Goal: Task Accomplishment & Management: Manage account settings

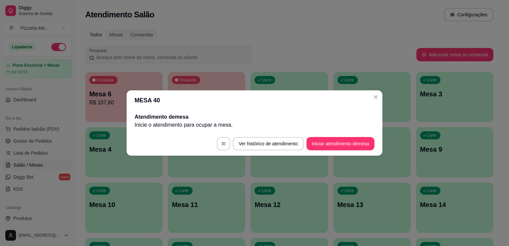
scroll to position [19, 0]
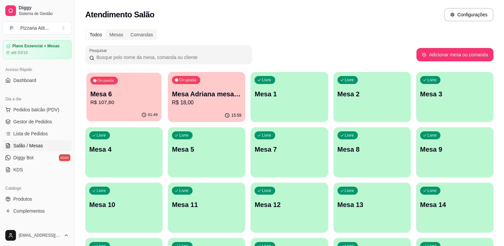
click at [135, 97] on p "Mesa 6" at bounding box center [123, 94] width 67 height 9
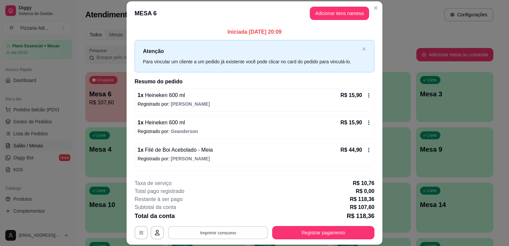
click at [178, 236] on button "Imprimir consumo" at bounding box center [218, 232] width 100 height 13
click at [215, 214] on button "IMPRESSORA" at bounding box center [217, 217] width 47 height 10
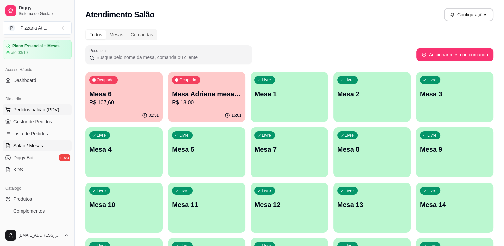
click at [46, 111] on span "Pedidos balcão (PDV)" at bounding box center [36, 109] width 46 height 7
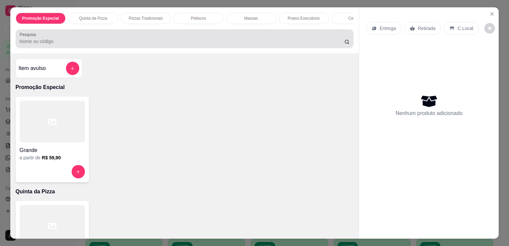
click at [166, 48] on div "Pesquisa" at bounding box center [185, 38] width 338 height 19
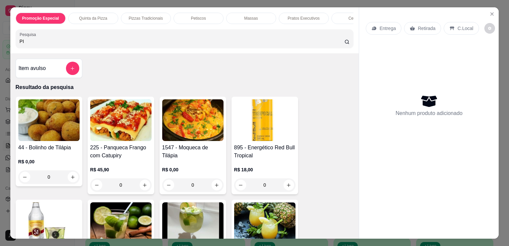
type input "P"
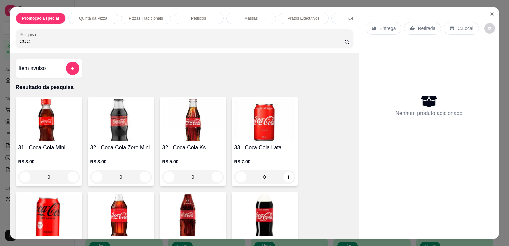
type input "COC"
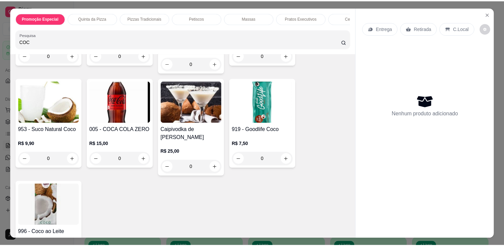
scroll to position [197, 0]
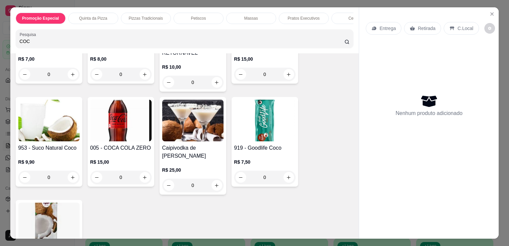
click at [45, 212] on img at bounding box center [48, 223] width 61 height 42
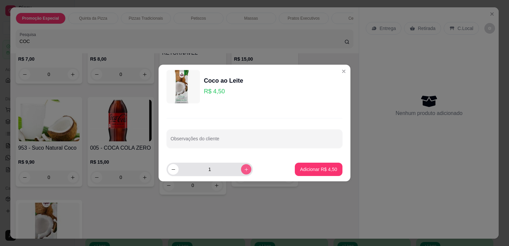
click at [243, 168] on button "increase-product-quantity" at bounding box center [246, 169] width 10 height 10
type input "2"
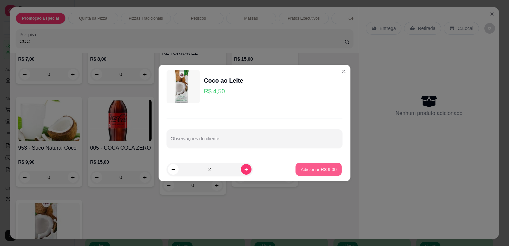
click at [302, 170] on p "Adicionar R$ 9,00" at bounding box center [318, 169] width 36 height 6
type input "2"
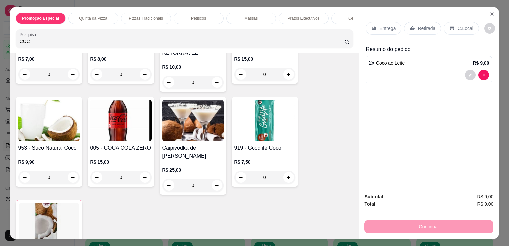
click at [457, 27] on p "C.Local" at bounding box center [465, 28] width 16 height 7
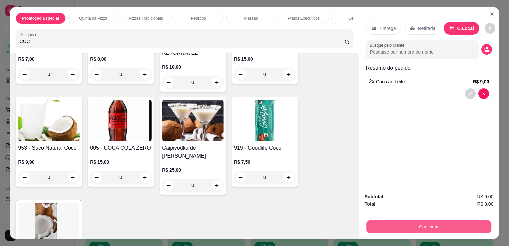
click at [417, 221] on button "Continuar" at bounding box center [428, 226] width 125 height 13
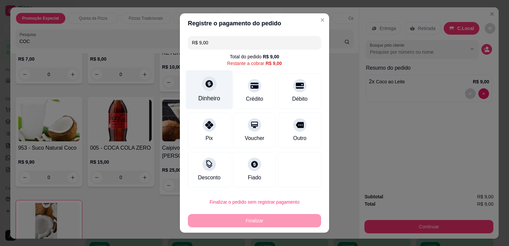
click at [221, 98] on div "Dinheiro" at bounding box center [209, 89] width 47 height 39
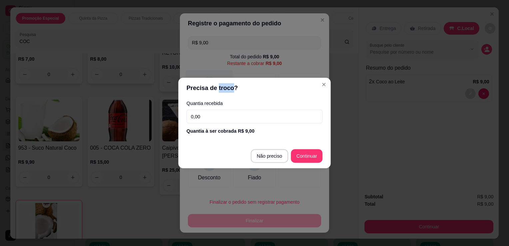
click at [221, 98] on header "Precisa de troco?" at bounding box center [254, 88] width 152 height 20
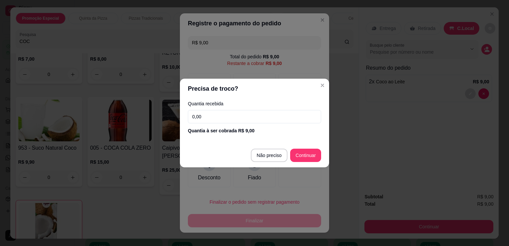
drag, startPoint x: 221, startPoint y: 98, endPoint x: 216, endPoint y: 113, distance: 15.7
click at [216, 113] on input "0,00" at bounding box center [254, 116] width 133 height 13
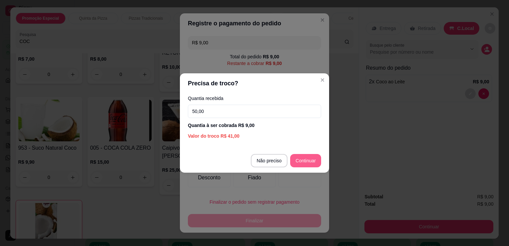
type input "50,00"
type input "R$ 0,00"
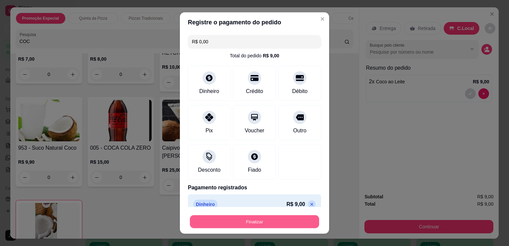
click at [243, 222] on button "Finalizar" at bounding box center [254, 221] width 129 height 13
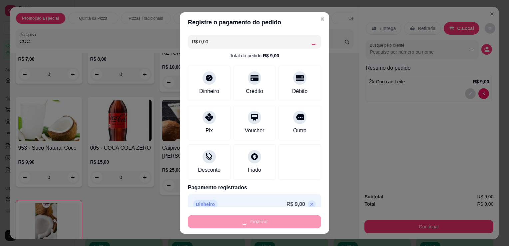
type input "0"
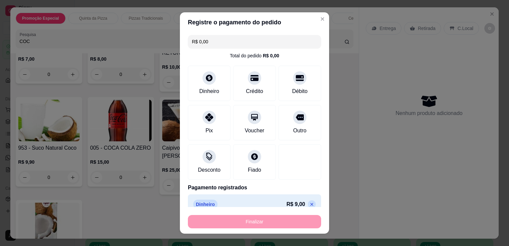
type input "-R$ 9,00"
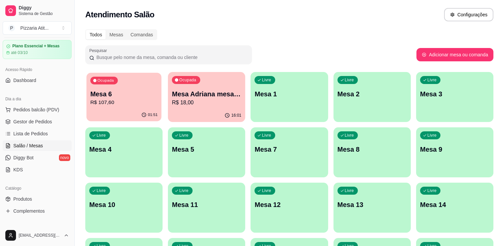
click at [127, 113] on div "01:51" at bounding box center [123, 115] width 75 height 13
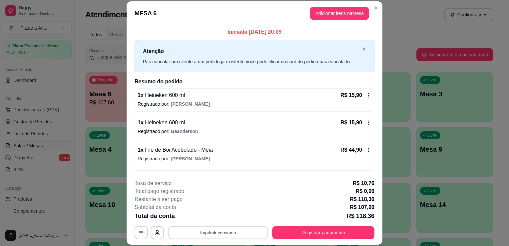
click at [236, 229] on button "Imprimir consumo" at bounding box center [218, 232] width 100 height 13
click at [221, 214] on button "IMPRESSORA" at bounding box center [217, 217] width 47 height 10
click at [316, 234] on button "Registrar pagamento" at bounding box center [323, 232] width 99 height 13
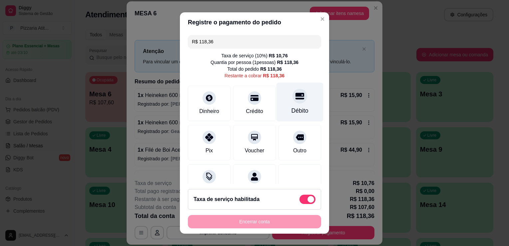
click at [295, 105] on div "Débito" at bounding box center [299, 102] width 47 height 39
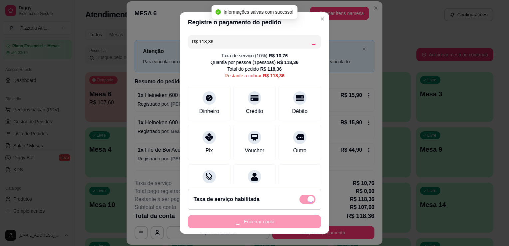
type input "R$ 0,00"
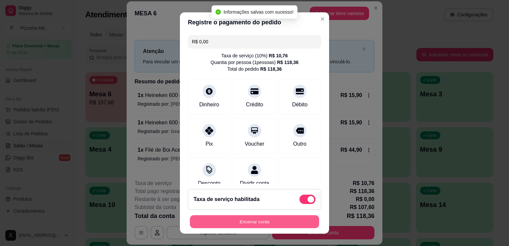
click at [257, 224] on button "Encerrar conta" at bounding box center [254, 221] width 129 height 13
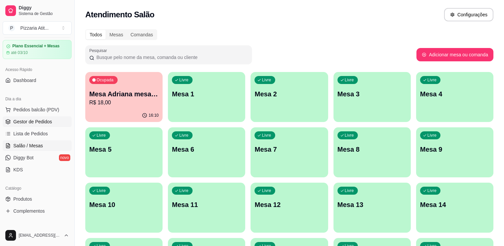
click at [45, 122] on span "Gestor de Pedidos" at bounding box center [32, 121] width 39 height 7
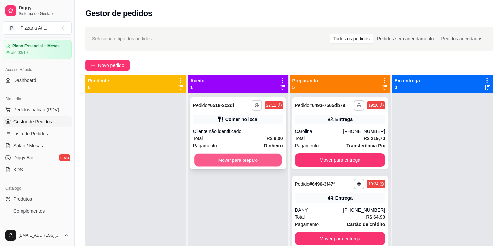
click at [218, 158] on button "Mover para preparo" at bounding box center [238, 160] width 88 height 13
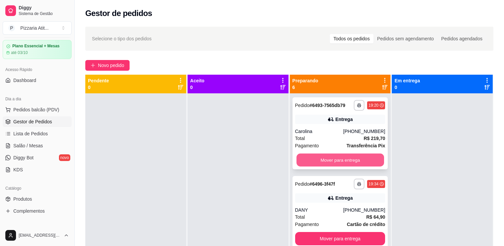
click at [346, 157] on button "Mover para entrega" at bounding box center [340, 160] width 88 height 13
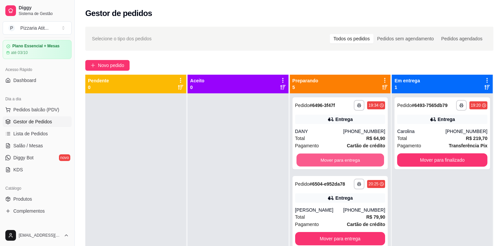
click at [346, 157] on button "Mover para entrega" at bounding box center [340, 160] width 88 height 13
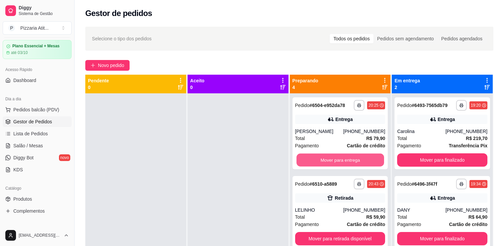
click at [346, 157] on button "Mover para entrega" at bounding box center [340, 160] width 88 height 13
click at [346, 157] on button "Mover para retirada disponível" at bounding box center [340, 160] width 88 height 13
click at [346, 157] on button "Mover para entrega" at bounding box center [340, 160] width 88 height 13
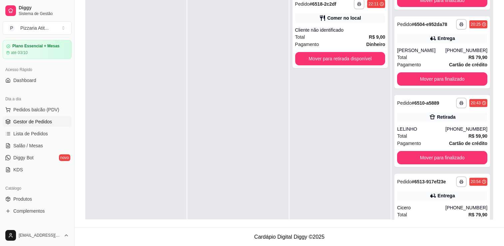
scroll to position [147, 0]
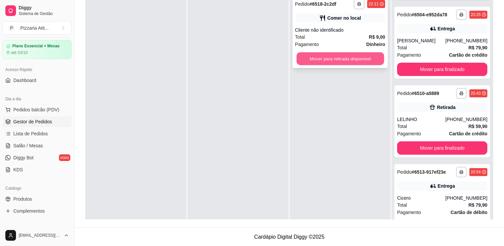
click at [361, 61] on button "Mover para retirada disponível" at bounding box center [340, 58] width 88 height 13
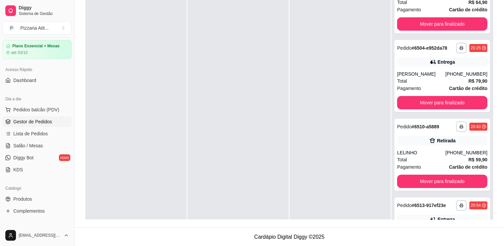
scroll to position [114, 0]
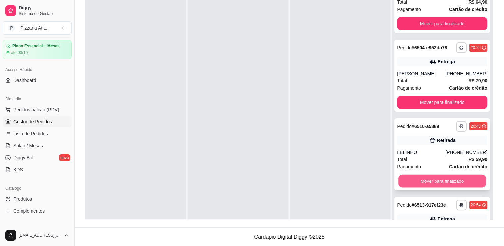
click at [437, 180] on button "Mover para finalizado" at bounding box center [442, 180] width 88 height 13
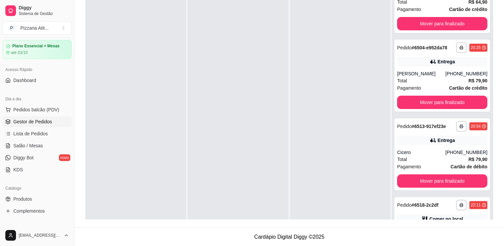
scroll to position [154, 0]
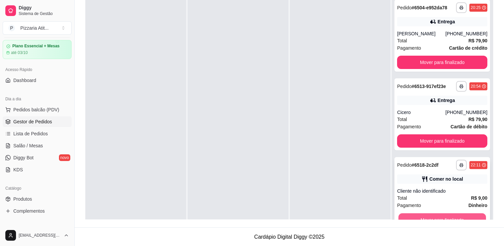
click at [469, 213] on button "Mover para finalizado" at bounding box center [442, 219] width 88 height 13
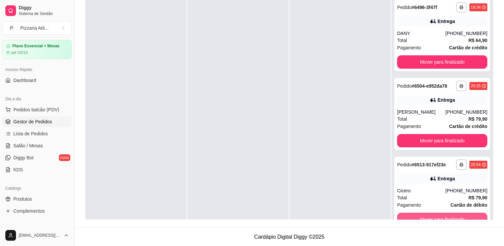
scroll to position [75, 0]
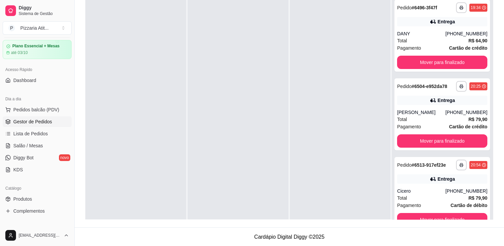
click at [484, 78] on div "**********" at bounding box center [442, 115] width 101 height 246
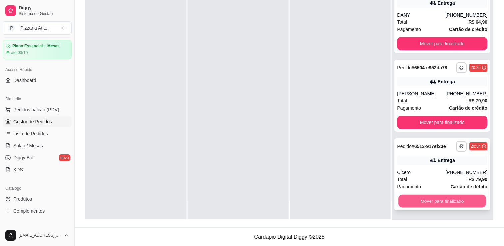
click at [460, 202] on button "Mover para finalizado" at bounding box center [442, 200] width 88 height 13
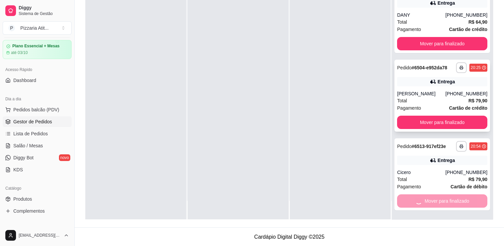
scroll to position [0, 0]
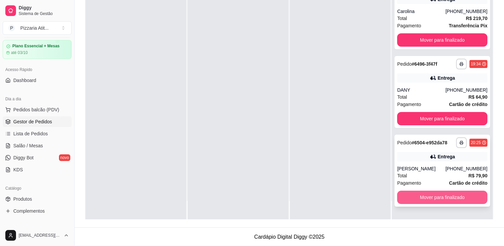
click at [444, 196] on button "Mover para finalizado" at bounding box center [442, 196] width 90 height 13
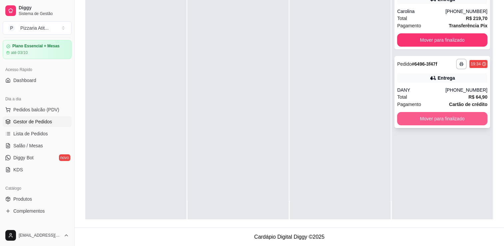
click at [442, 121] on button "Mover para finalizado" at bounding box center [442, 118] width 90 height 13
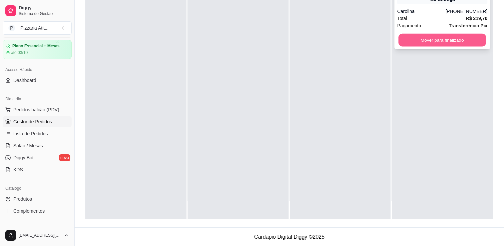
click at [445, 45] on button "Mover para finalizado" at bounding box center [442, 40] width 88 height 13
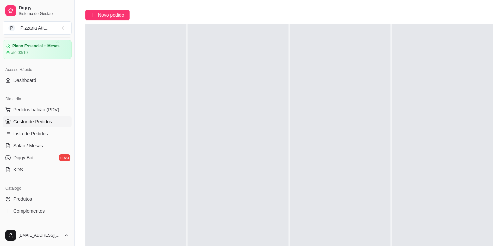
scroll to position [39, 0]
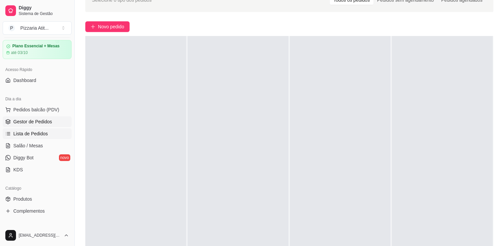
click at [52, 130] on link "Lista de Pedidos" at bounding box center [37, 133] width 69 height 11
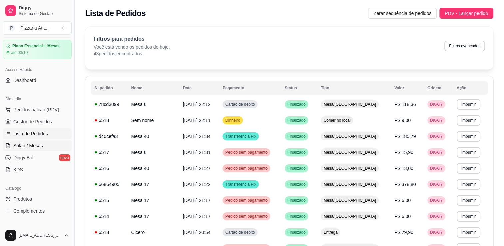
click at [30, 143] on span "Salão / Mesas" at bounding box center [28, 145] width 30 height 7
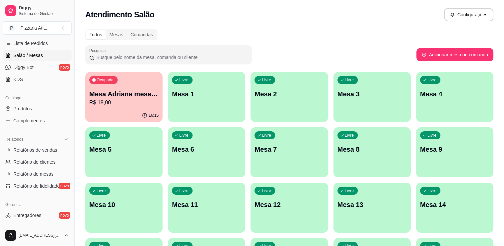
scroll to position [144, 0]
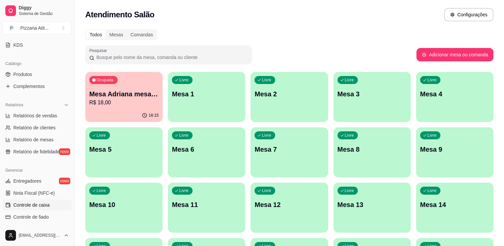
click at [45, 201] on span "Controle de caixa" at bounding box center [31, 204] width 36 height 7
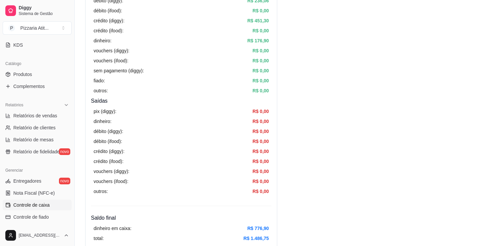
scroll to position [139, 0]
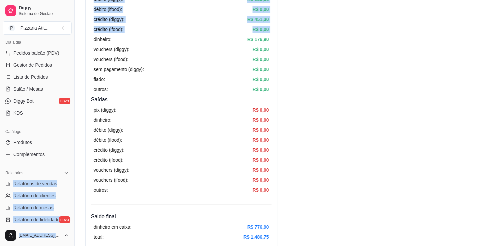
drag, startPoint x: 69, startPoint y: 109, endPoint x: 79, endPoint y: 35, distance: 74.2
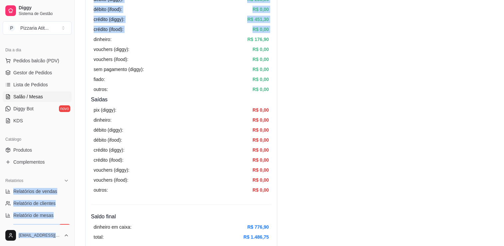
click at [42, 99] on link "Salão / Mesas" at bounding box center [37, 96] width 69 height 11
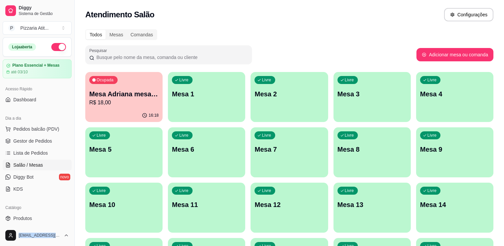
click at [53, 46] on button "button" at bounding box center [58, 47] width 15 height 8
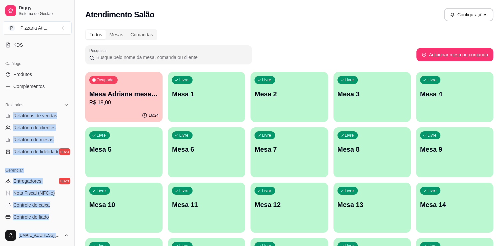
scroll to position [142, 0]
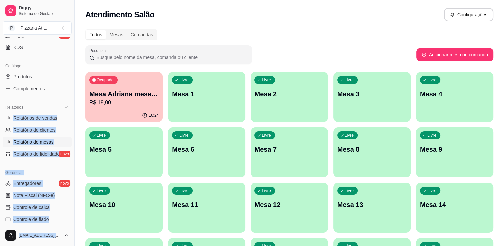
click at [47, 142] on span "Relatório de mesas" at bounding box center [33, 142] width 40 height 7
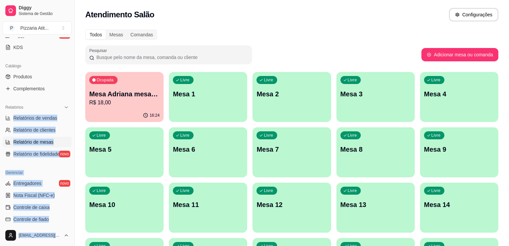
select select "TOTAL_OF_ORDERS"
select select "7"
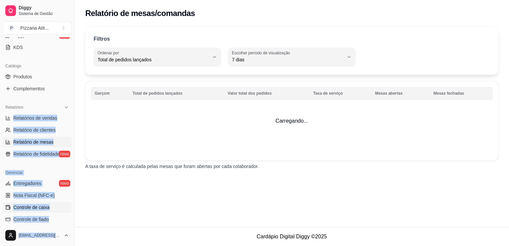
click at [44, 207] on span "Controle de caixa" at bounding box center [31, 207] width 36 height 7
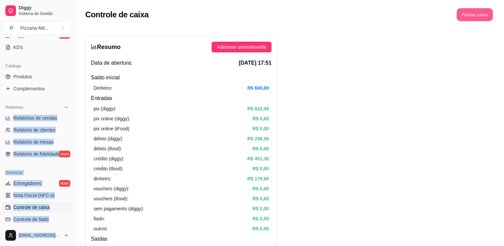
click at [473, 9] on button "Fechar caixa" at bounding box center [475, 14] width 36 height 13
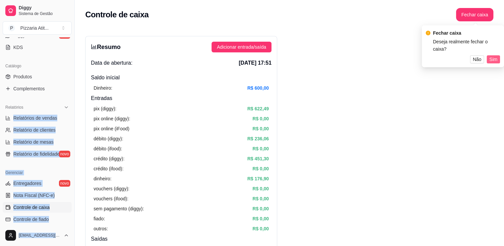
click at [493, 59] on span "Sim" at bounding box center [493, 59] width 8 height 7
